Goal: Information Seeking & Learning: Learn about a topic

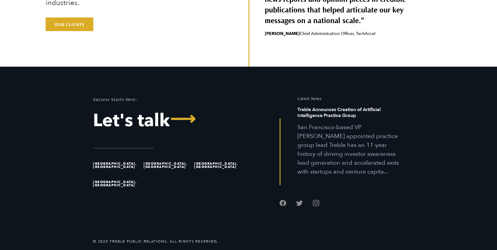
scroll to position [1871, 0]
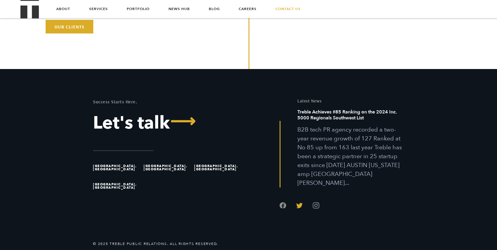
click at [300, 202] on link "Follow us on Twitter" at bounding box center [299, 205] width 7 height 7
click at [320, 196] on ul at bounding box center [342, 199] width 124 height 23
click at [316, 202] on link "Follow us on Instagram" at bounding box center [316, 205] width 7 height 7
click at [284, 202] on link "Follow us on Facebook" at bounding box center [283, 205] width 7 height 7
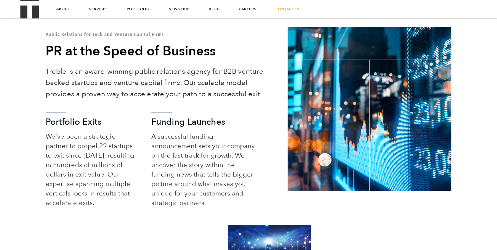
scroll to position [0, 0]
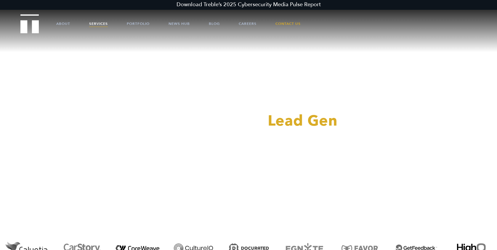
click at [93, 22] on link "Services" at bounding box center [98, 24] width 19 height 18
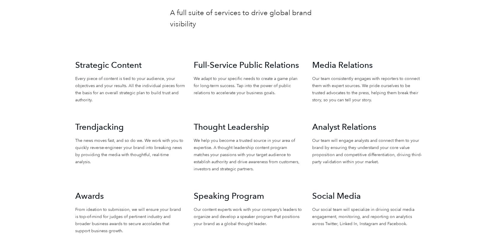
scroll to position [664, 0]
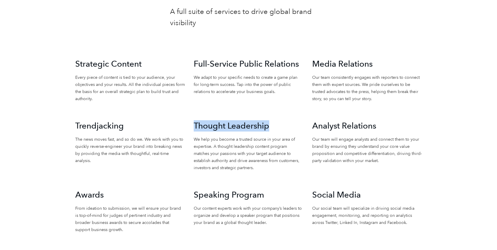
drag, startPoint x: 275, startPoint y: 124, endPoint x: 195, endPoint y: 123, distance: 80.0
click at [195, 123] on h3 "Thought Leadership" at bounding box center [249, 125] width 110 height 11
copy h3 "Thought Leadership"
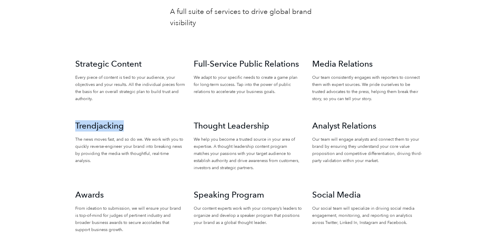
drag, startPoint x: 130, startPoint y: 126, endPoint x: 75, endPoint y: 124, distance: 54.5
click at [75, 124] on h3 "Trendjacking" at bounding box center [130, 125] width 110 height 11
copy h3 "Trendjacking"
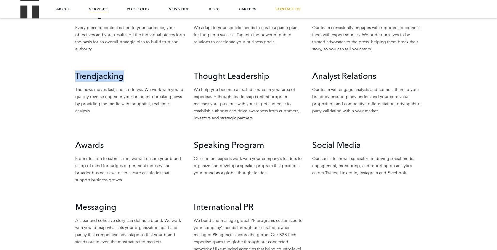
scroll to position [672, 0]
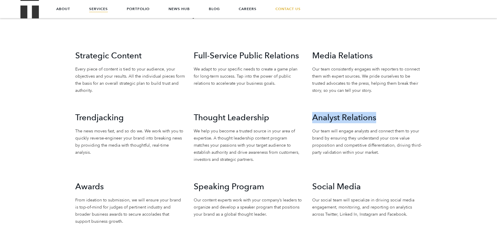
drag, startPoint x: 378, startPoint y: 117, endPoint x: 312, endPoint y: 118, distance: 65.8
click at [312, 118] on h3 "Analyst Relations" at bounding box center [367, 117] width 110 height 11
copy h3 "Analyst Relations"
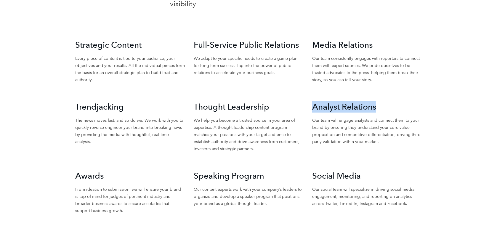
scroll to position [682, 0]
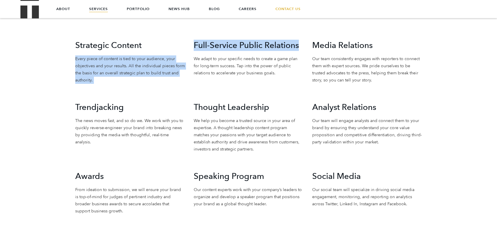
drag, startPoint x: 299, startPoint y: 45, endPoint x: 184, endPoint y: 46, distance: 115.3
click at [184, 46] on div "Strategic Content Every piece of content is tied to your audience, your objecti…" at bounding box center [249, 178] width 356 height 276
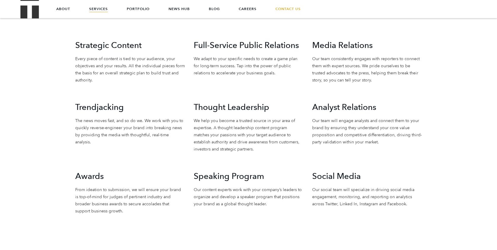
click at [201, 46] on h3 "Full-Service Public Relations" at bounding box center [249, 45] width 110 height 11
drag, startPoint x: 193, startPoint y: 44, endPoint x: 300, endPoint y: 48, distance: 106.4
click at [300, 48] on div "Full-Service Public Relations We adapt to your specific needs to create a game …" at bounding box center [248, 71] width 119 height 62
copy h3 "Full-Service Public Relations"
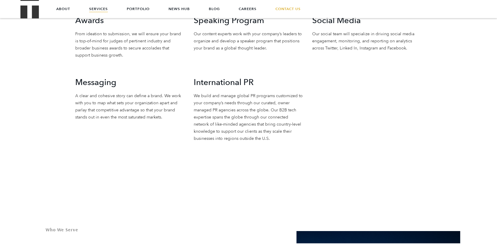
scroll to position [837, 0]
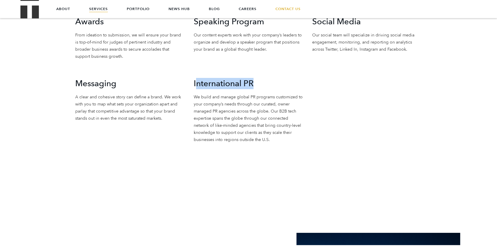
drag, startPoint x: 257, startPoint y: 84, endPoint x: 195, endPoint y: 82, distance: 61.4
click at [195, 82] on h3 "International PR" at bounding box center [249, 83] width 110 height 11
click at [197, 84] on h3 "International PR" at bounding box center [249, 83] width 110 height 11
drag, startPoint x: 193, startPoint y: 83, endPoint x: 261, endPoint y: 87, distance: 68.9
click at [261, 87] on div "International PR We build and manage global PR programs customized to your comp…" at bounding box center [248, 119] width 119 height 83
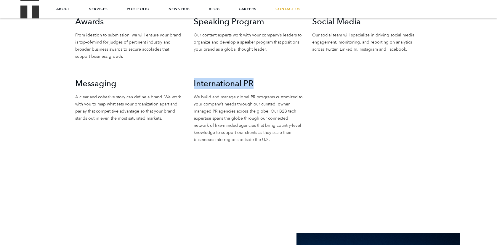
copy h3 "International PR"
click at [29, 12] on img "Treble logo" at bounding box center [29, 8] width 19 height 19
